Goal: Find specific page/section: Find specific page/section

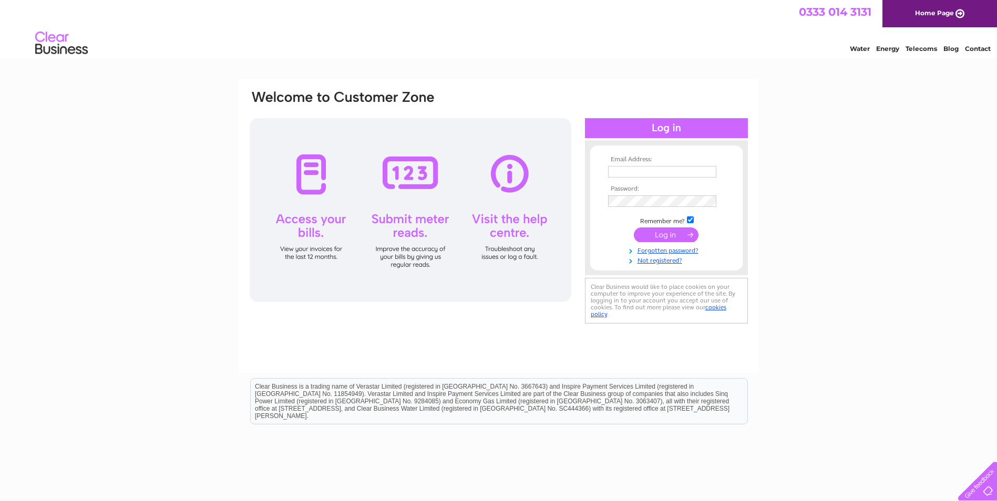
type input "[EMAIL_ADDRESS][DOMAIN_NAME]"
click at [662, 230] on input "submit" at bounding box center [666, 235] width 65 height 15
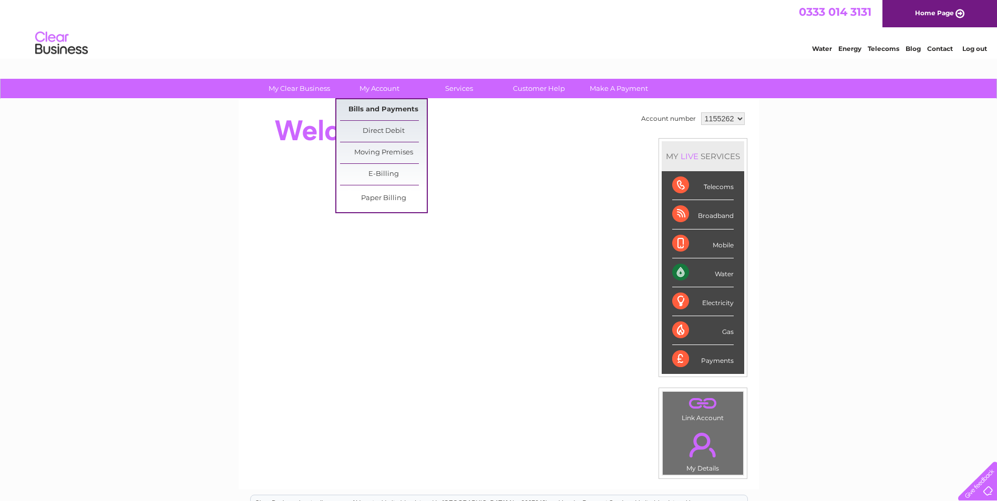
click at [385, 112] on link "Bills and Payments" at bounding box center [383, 109] width 87 height 21
